Goal: Task Accomplishment & Management: Manage account settings

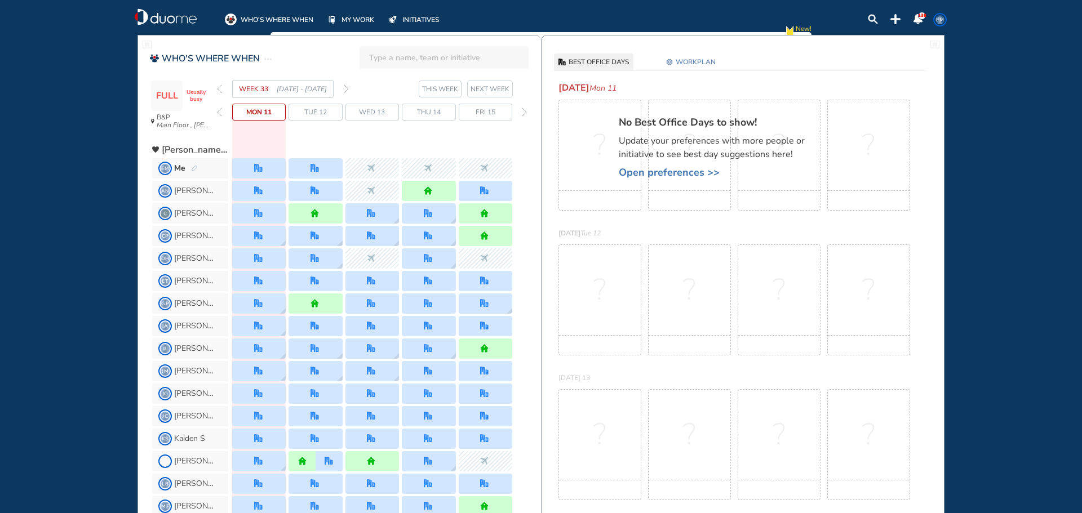
click at [345, 88] on img "forward week" at bounding box center [346, 88] width 5 height 9
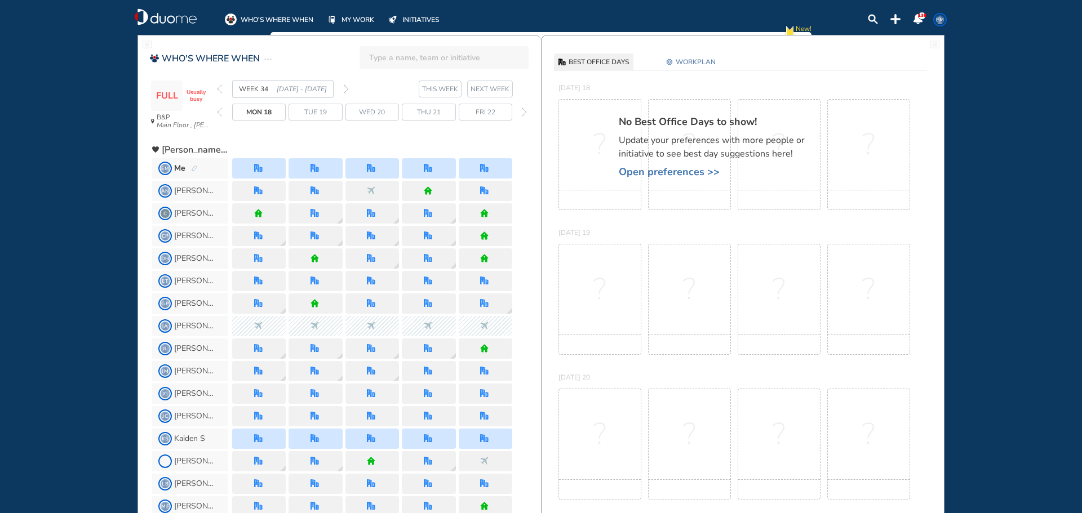
click at [345, 88] on img "forward week" at bounding box center [346, 88] width 5 height 9
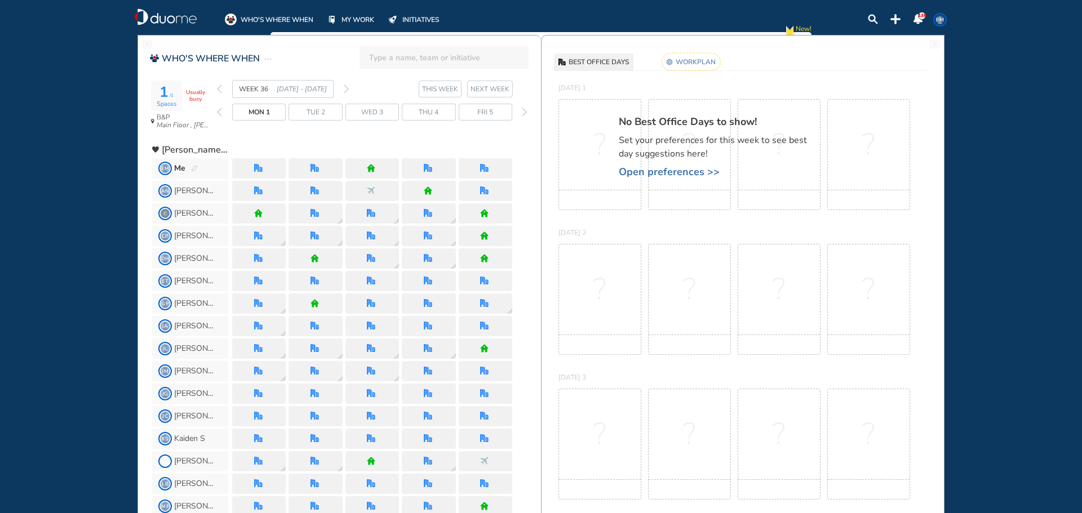
click at [345, 88] on img "forward week" at bounding box center [346, 88] width 5 height 9
click at [943, 21] on span "EM" at bounding box center [939, 19] width 9 height 9
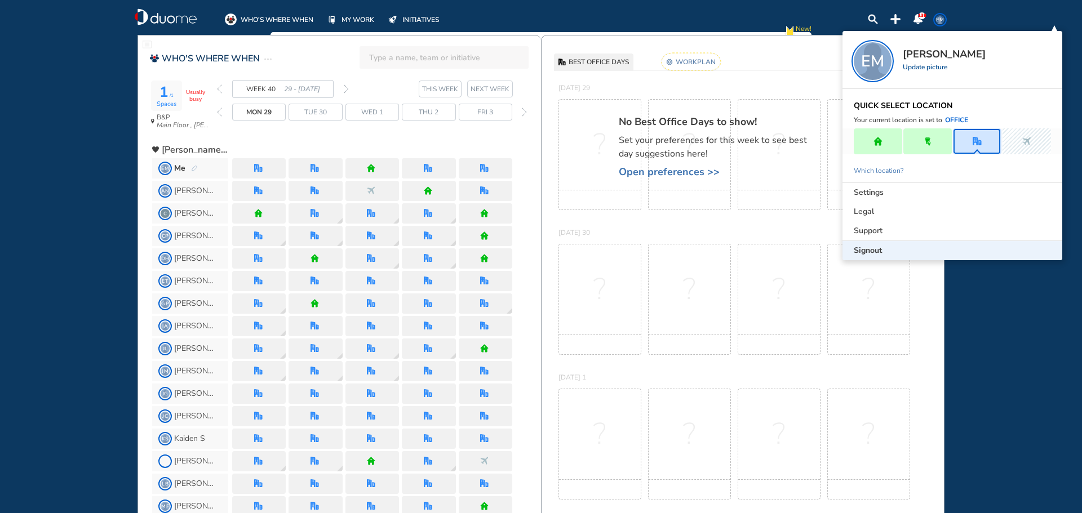
click at [874, 253] on span "Signout" at bounding box center [867, 250] width 28 height 11
